Goal: Task Accomplishment & Management: Manage account settings

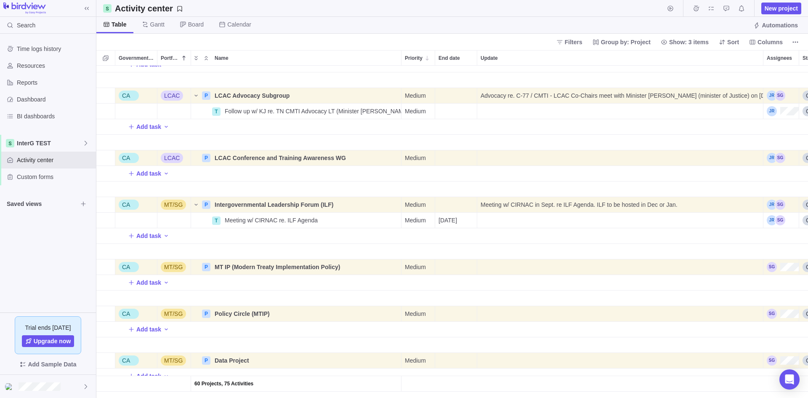
scroll to position [1010, 0]
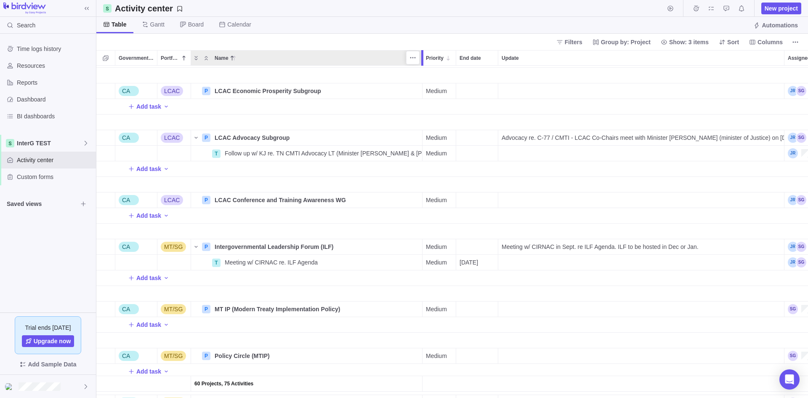
drag, startPoint x: 402, startPoint y: 58, endPoint x: 421, endPoint y: 74, distance: 25.4
click at [421, 74] on div "Government Level Portfolio Name Priority End date Update Assignees Status Link …" at bounding box center [452, 224] width 712 height 348
click at [366, 154] on span "Follow up w/ KJ re. TN CMTI Advocacy LT (Minister [PERSON_NAME] & [PERSON_NAME])" at bounding box center [323, 153] width 197 height 8
click at [366, 154] on input "Follow up w/ KJ re. TN CMTI Advocacy LT (Minister [PERSON_NAME] & [PERSON_NAME])" at bounding box center [322, 153] width 202 height 16
type input "Follow up w/ KJ re. TN CMTI Advocacy LT (Minister [PERSON_NAME] & [PERSON_NAME])"
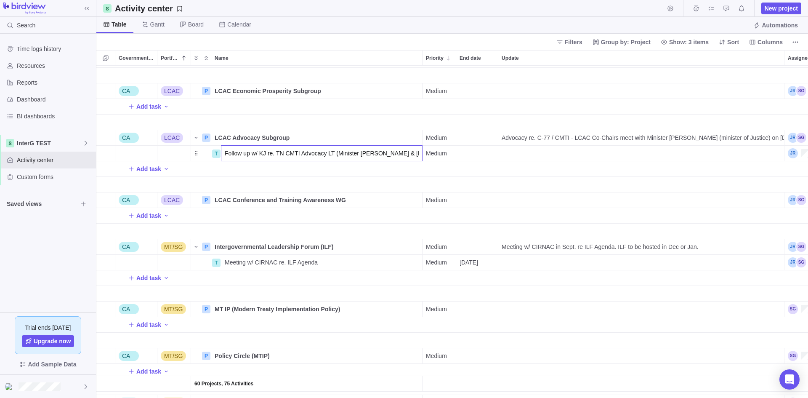
click at [263, 173] on div "60 Projects, 75 Activities Other Internal P TN Repatriation Details Medium RBCM…" at bounding box center [452, 232] width 712 height 332
click at [604, 140] on span "Advocacy re. C-77 / CMTI - LCAC Co-Chairs meet with Minister [PERSON_NAME] (min…" at bounding box center [643, 137] width 282 height 8
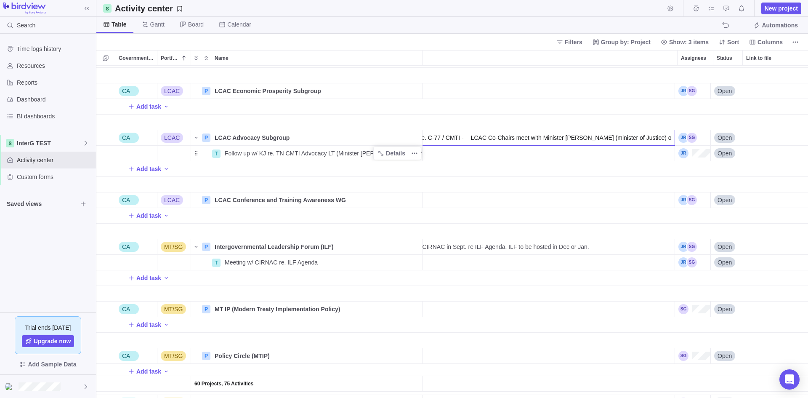
scroll to position [0, 109]
click at [544, 140] on input "Advocacy re. C-77 / CMTI - LCAC Co-Chairs meet with Minister [PERSON_NAME] (min…" at bounding box center [532, 138] width 287 height 16
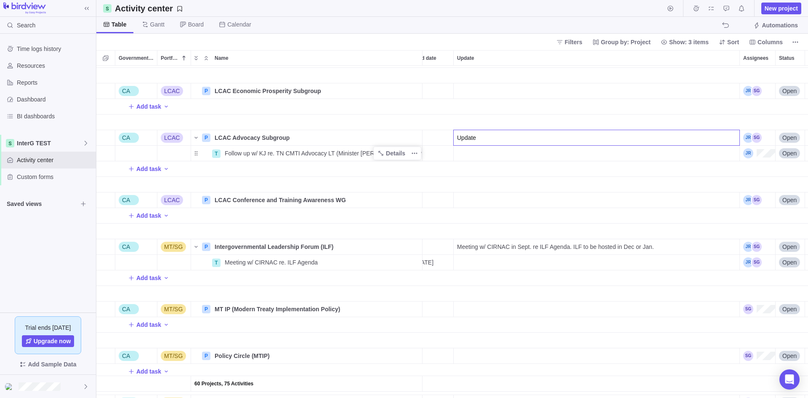
scroll to position [0, 39]
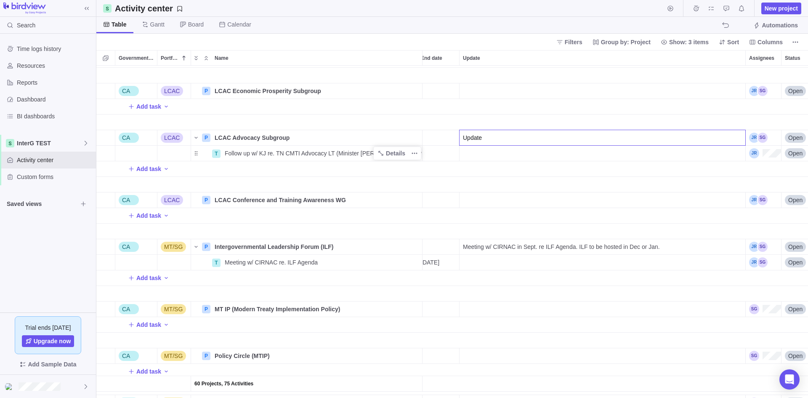
click at [499, 131] on input "Update" at bounding box center [602, 138] width 287 height 16
click at [646, 136] on input "Update re. Meeting w/ Minister [PERSON_NAME]. [PERSON_NAME] is in support of th…" at bounding box center [602, 138] width 287 height 16
type input "Update re. Meeting w/ Minister [PERSON_NAME]. [PERSON_NAME] is in support of th…"
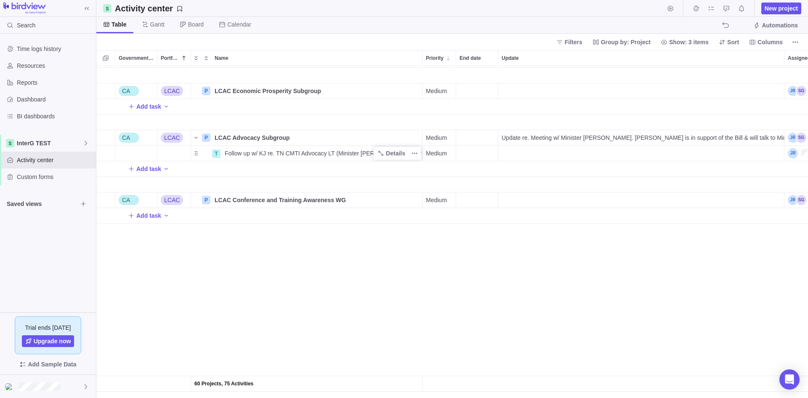
scroll to position [337, 0]
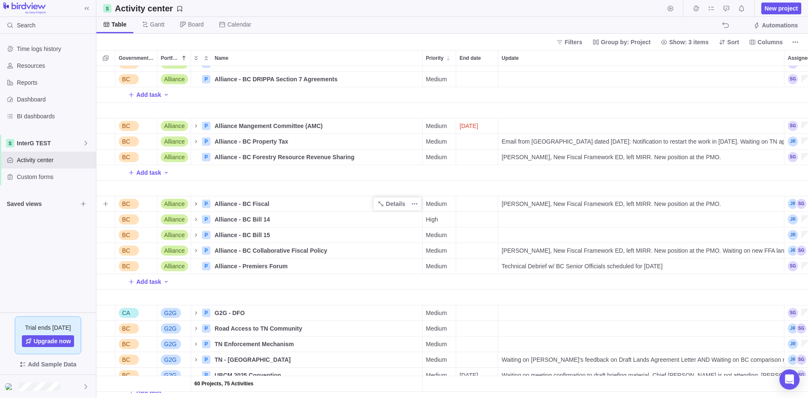
click at [196, 205] on icon "Name" at bounding box center [196, 203] width 7 height 7
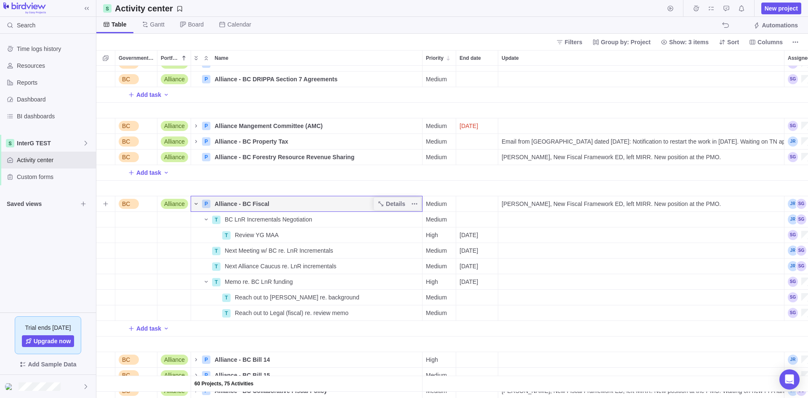
click at [196, 202] on icon "Name" at bounding box center [196, 203] width 7 height 7
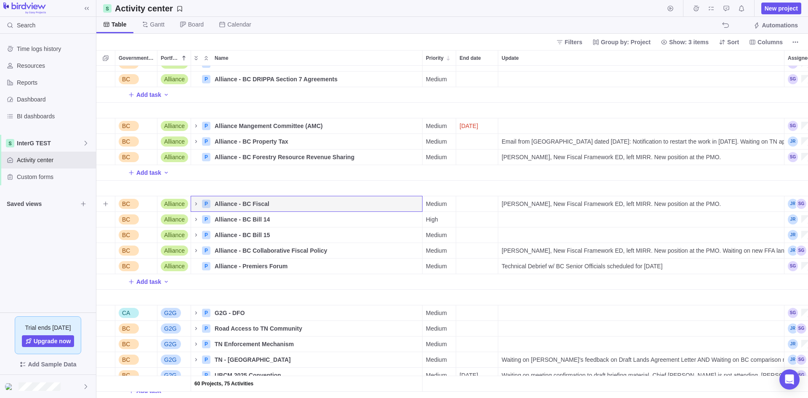
click at [646, 205] on div "[PERSON_NAME], New Fiscal Framework ED, left MIRR. New position at the PMO." at bounding box center [641, 203] width 286 height 15
click at [646, 204] on input "[PERSON_NAME], New Fiscal Framework ED, left MIRR. New position at the PMO." at bounding box center [641, 204] width 287 height 16
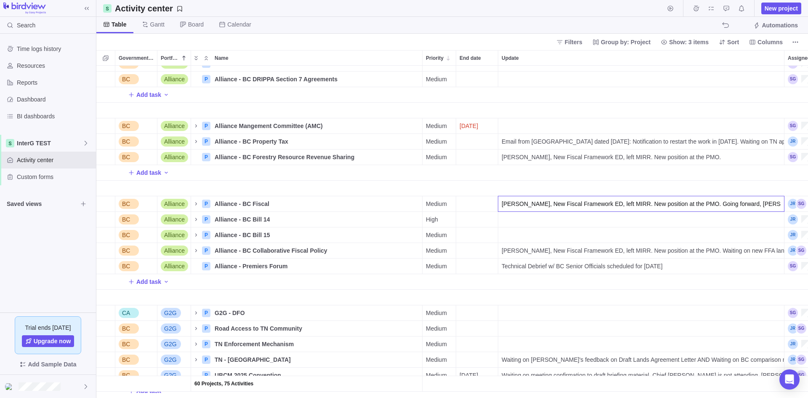
scroll to position [0, 226]
type input "[PERSON_NAME], New Fiscal Framework ED, left MIRR. New position at the PMO. Goi…"
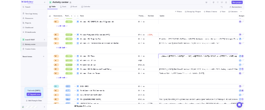
scroll to position [0, 0]
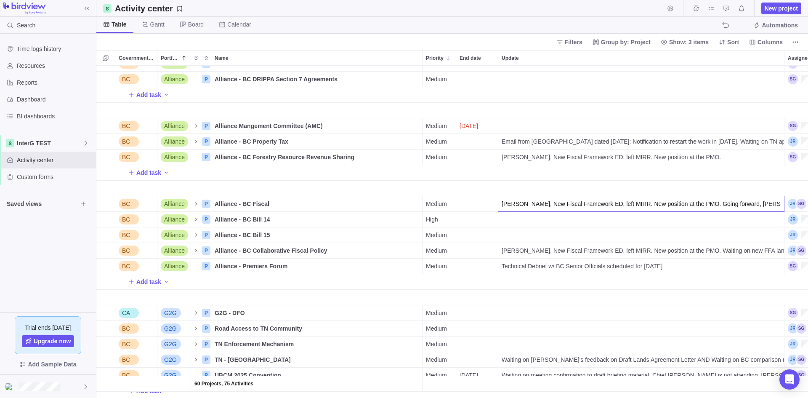
click at [646, 223] on div "60 Projects, 75 Activities BC Alliance P Alliance - BC Declaration Act Secretar…" at bounding box center [452, 232] width 712 height 332
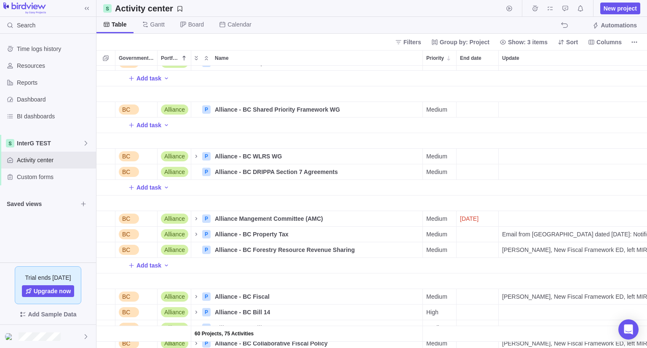
scroll to position [234, 0]
